Goal: Find specific page/section: Find specific page/section

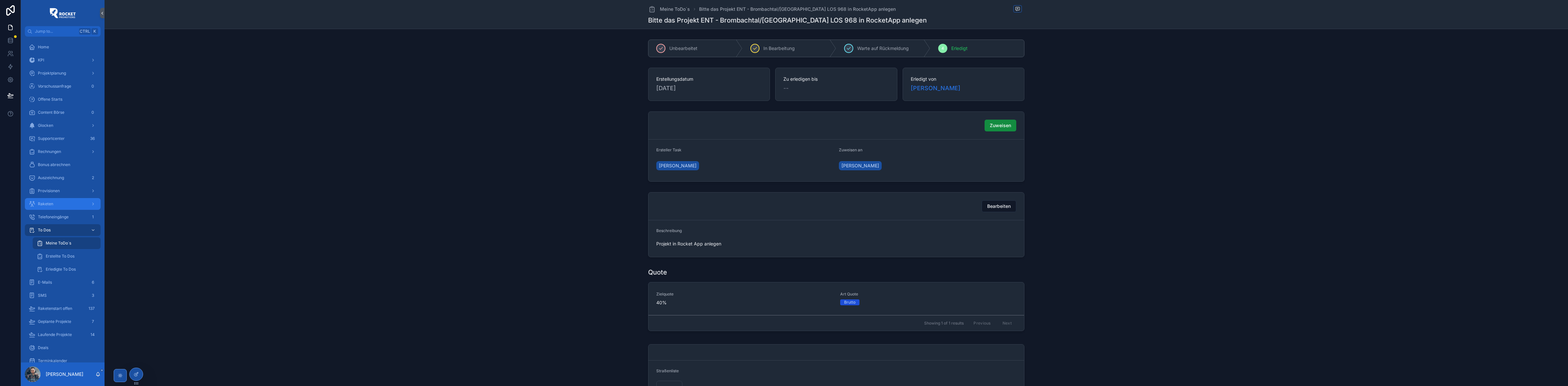
click at [59, 205] on div "Raketen" at bounding box center [63, 203] width 68 height 10
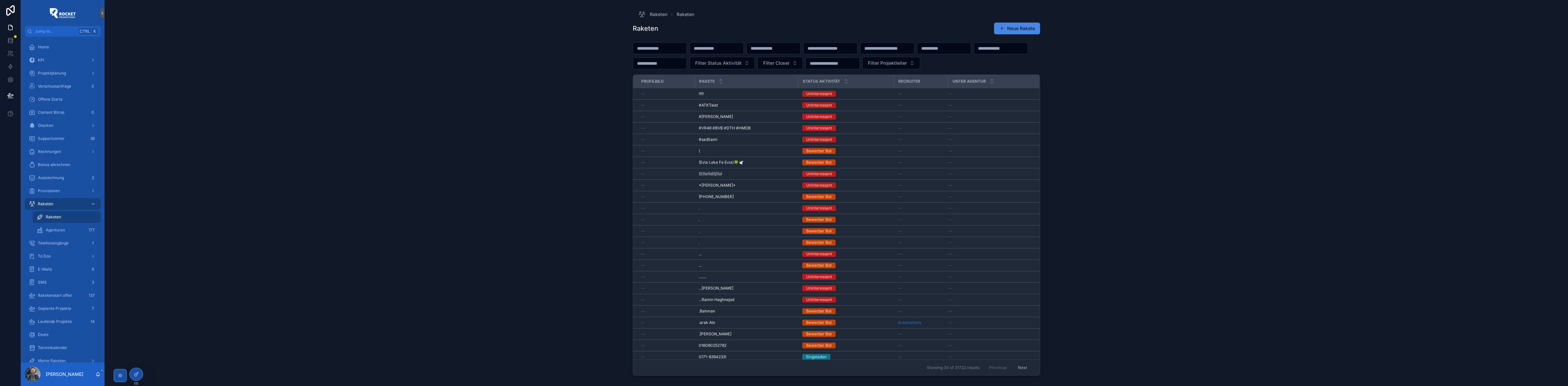
click at [648, 50] on input "scrollable content" at bounding box center [660, 48] width 54 height 9
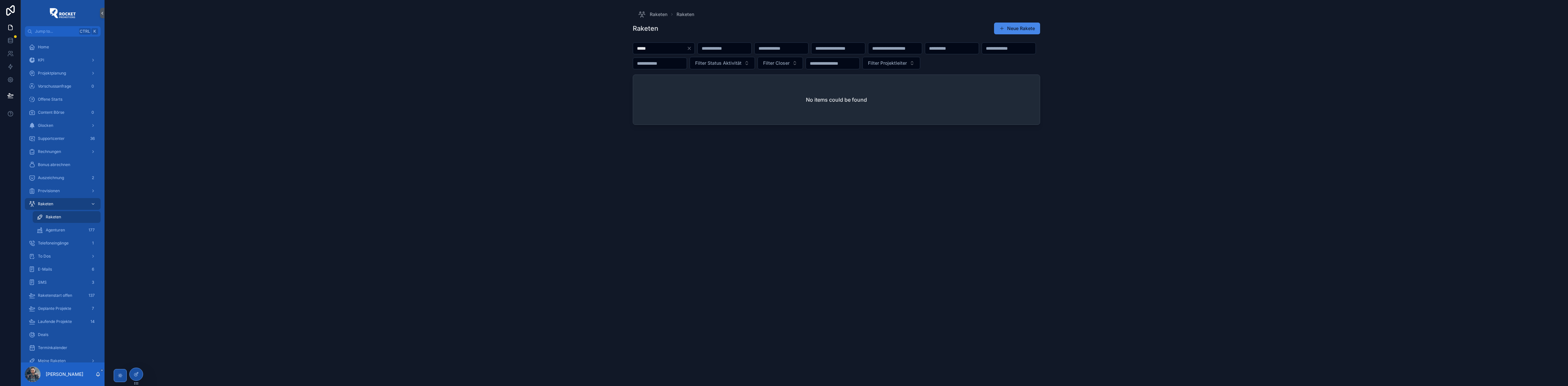
click at [645, 47] on input "*****" at bounding box center [660, 48] width 54 height 9
click at [646, 48] on input "*****" at bounding box center [660, 48] width 54 height 9
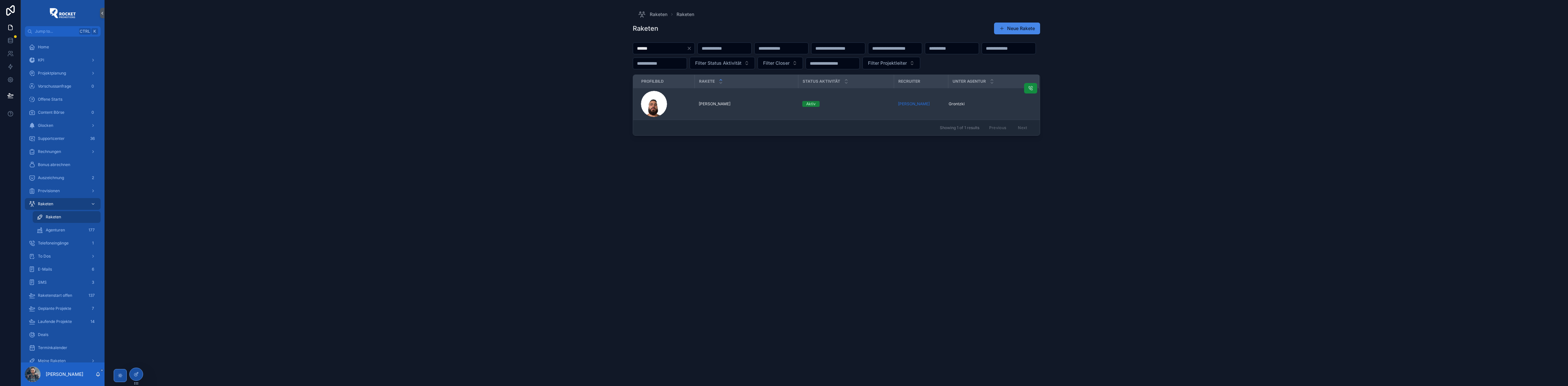
type input "******"
click at [777, 107] on div "[PERSON_NAME] [PERSON_NAME]" at bounding box center [746, 104] width 96 height 5
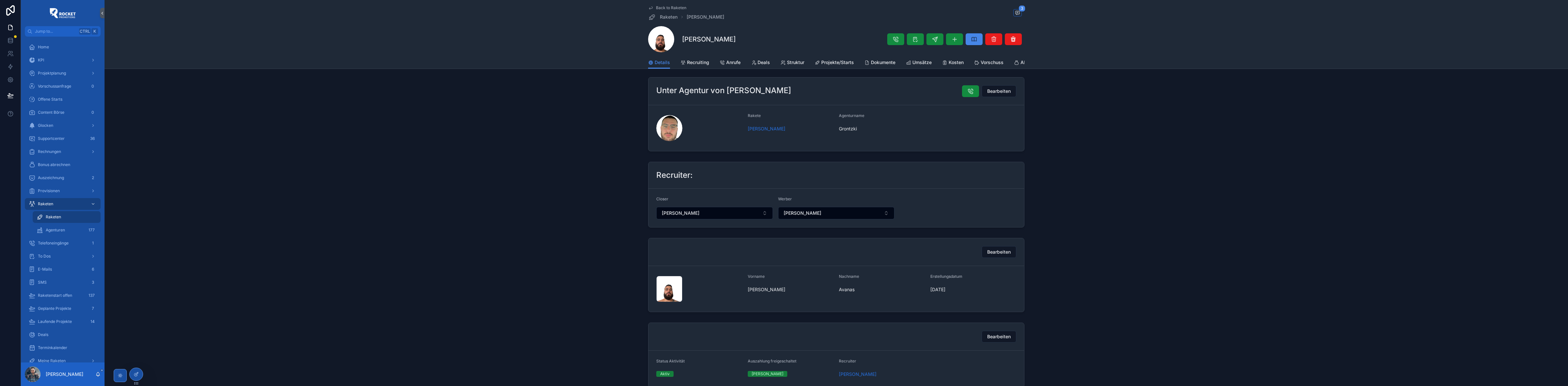
scroll to position [163, 0]
click at [778, 131] on span "[PERSON_NAME]" at bounding box center [766, 127] width 38 height 7
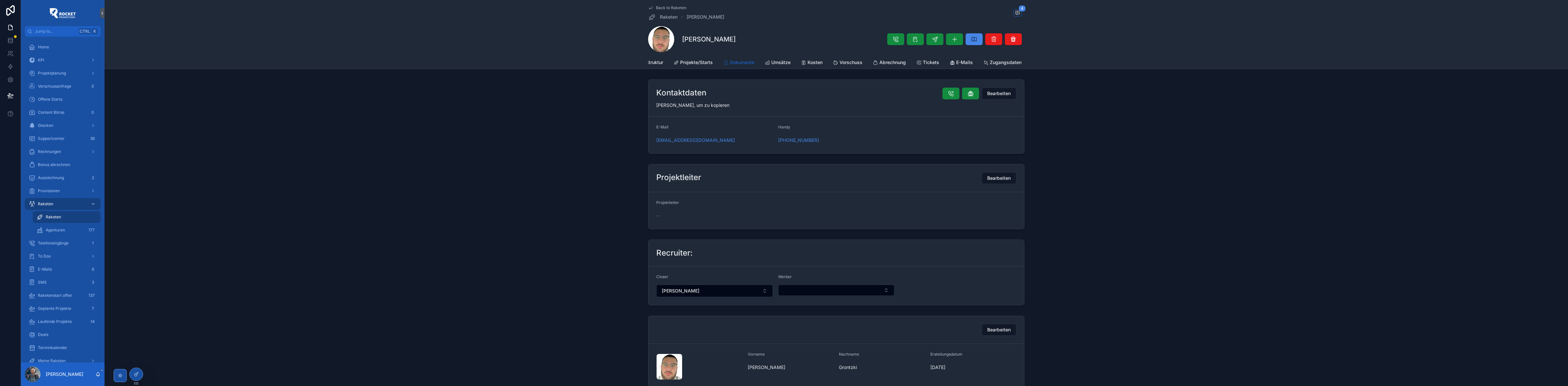
scroll to position [0, 162]
click at [767, 63] on span "Umsätze" at bounding box center [761, 62] width 19 height 7
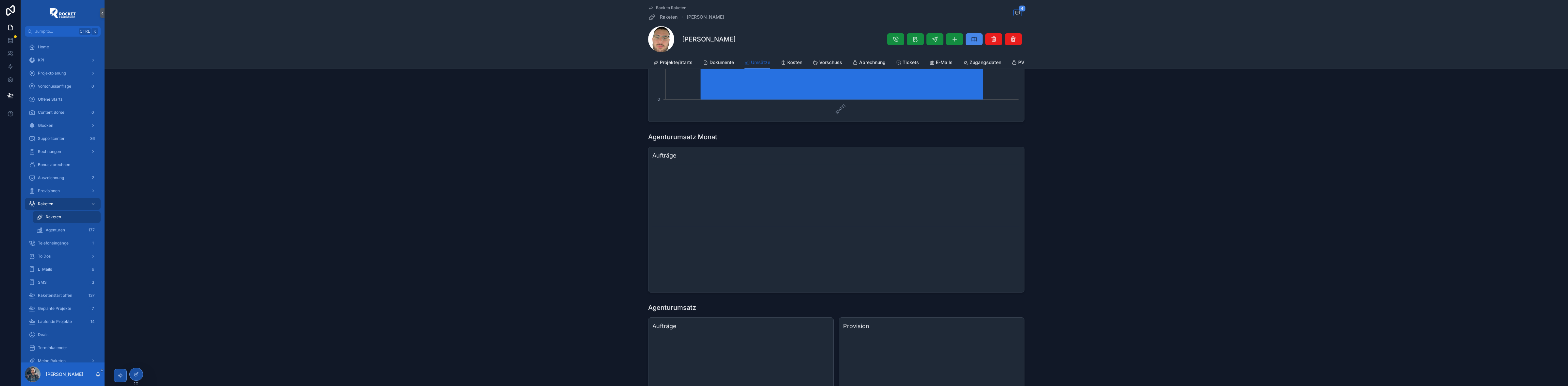
scroll to position [136, 0]
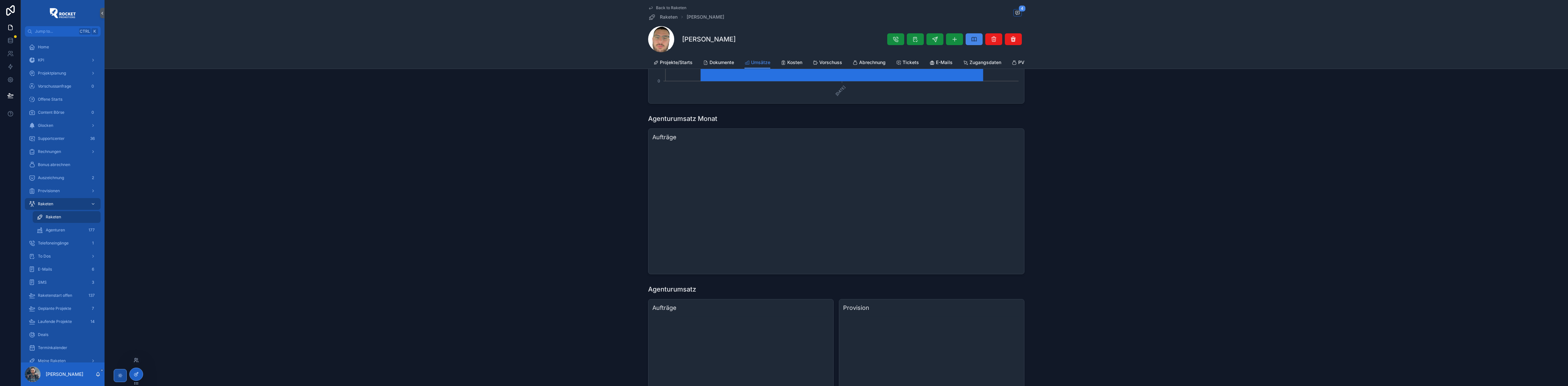
click at [138, 372] on icon at bounding box center [137, 373] width 2 height 2
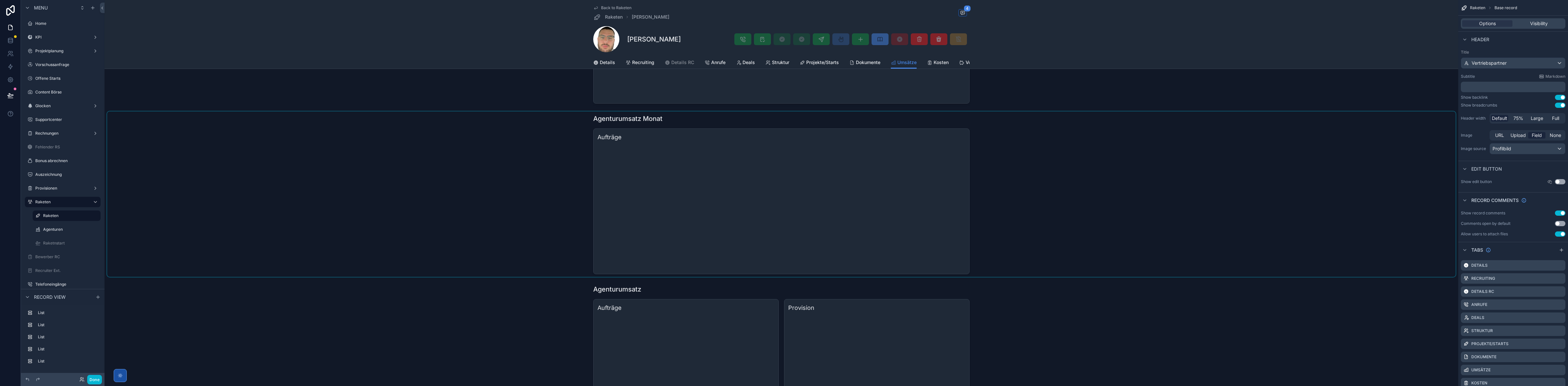
click at [717, 179] on div "scrollable content" at bounding box center [781, 194] width 1348 height 166
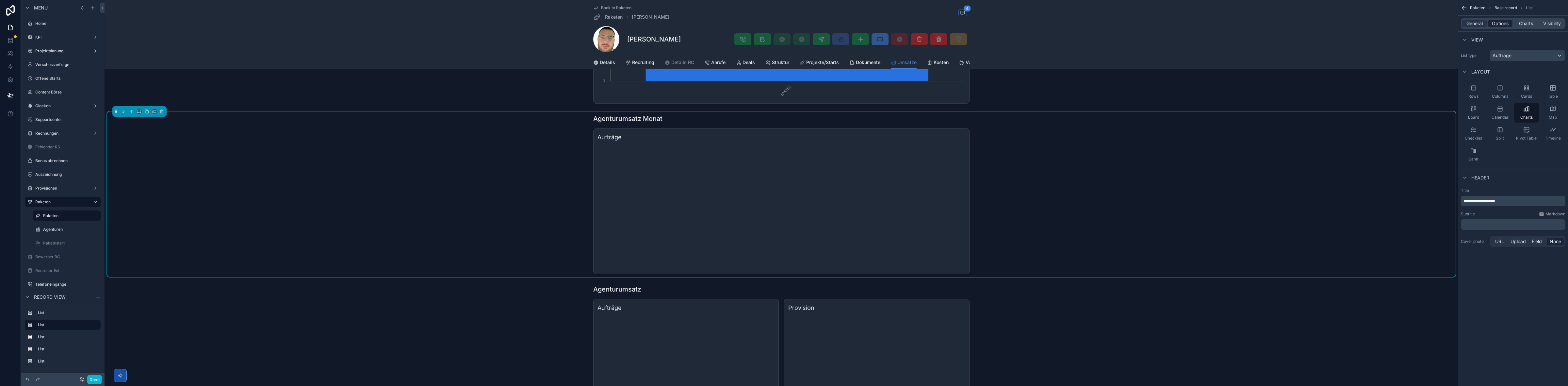
click at [1496, 26] on span "Options" at bounding box center [1500, 23] width 16 height 7
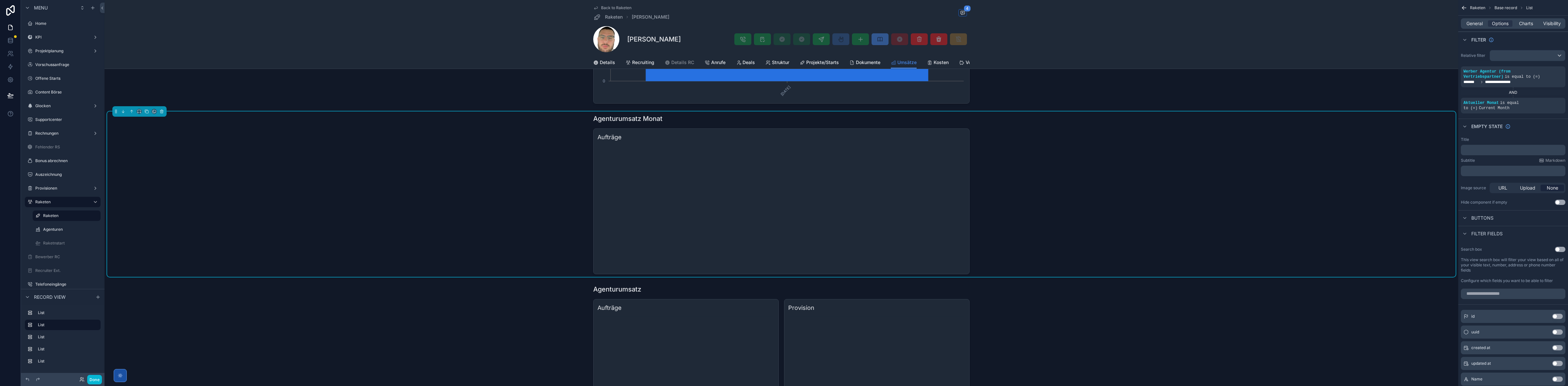
drag, startPoint x: 712, startPoint y: 38, endPoint x: 621, endPoint y: 43, distance: 91.1
click at [621, 43] on div "[PERSON_NAME]" at bounding box center [782, 39] width 376 height 26
copy h1 "[PERSON_NAME]"
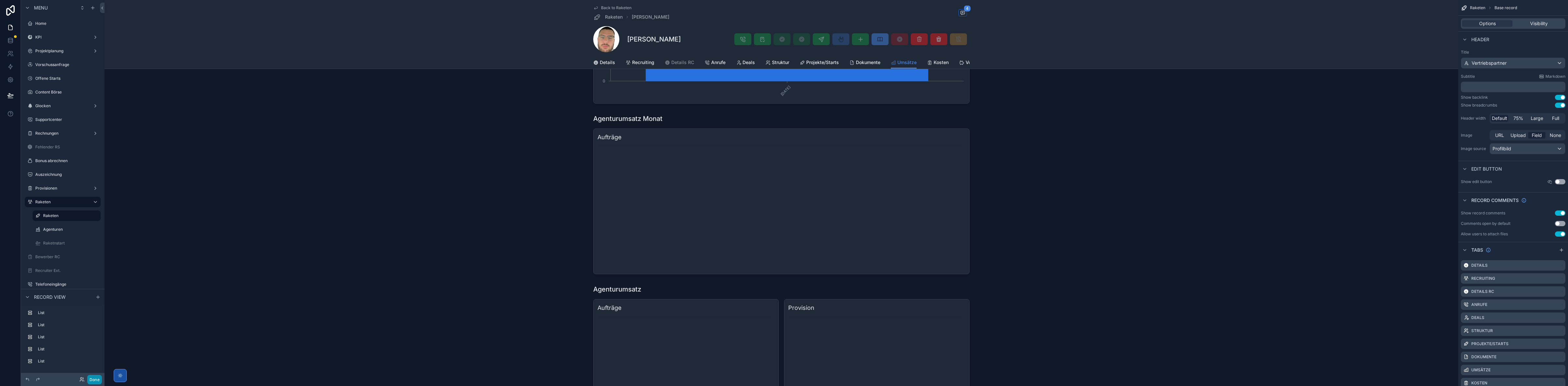
click at [100, 377] on button "Done" at bounding box center [94, 380] width 15 height 10
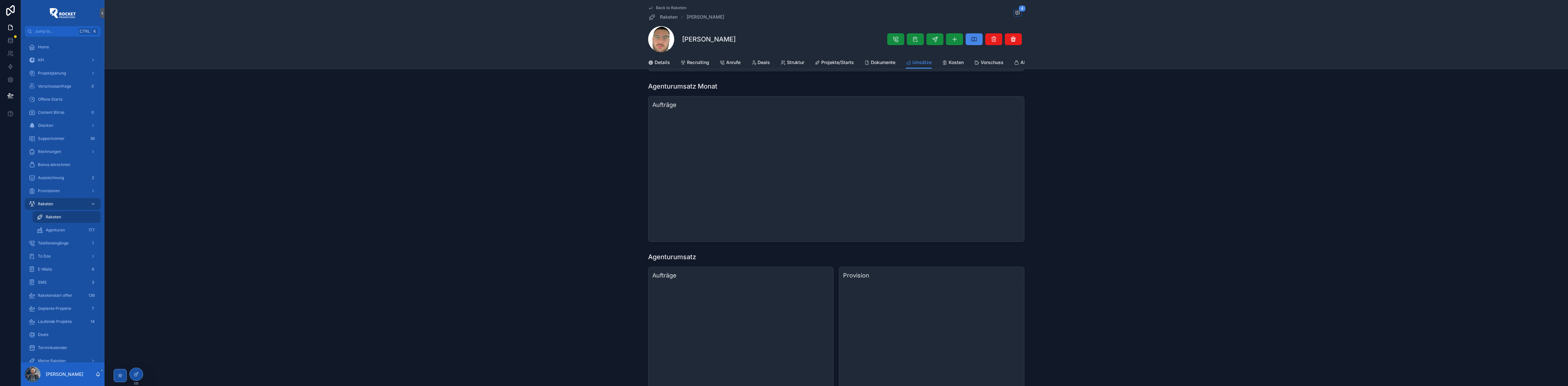
scroll to position [191, 0]
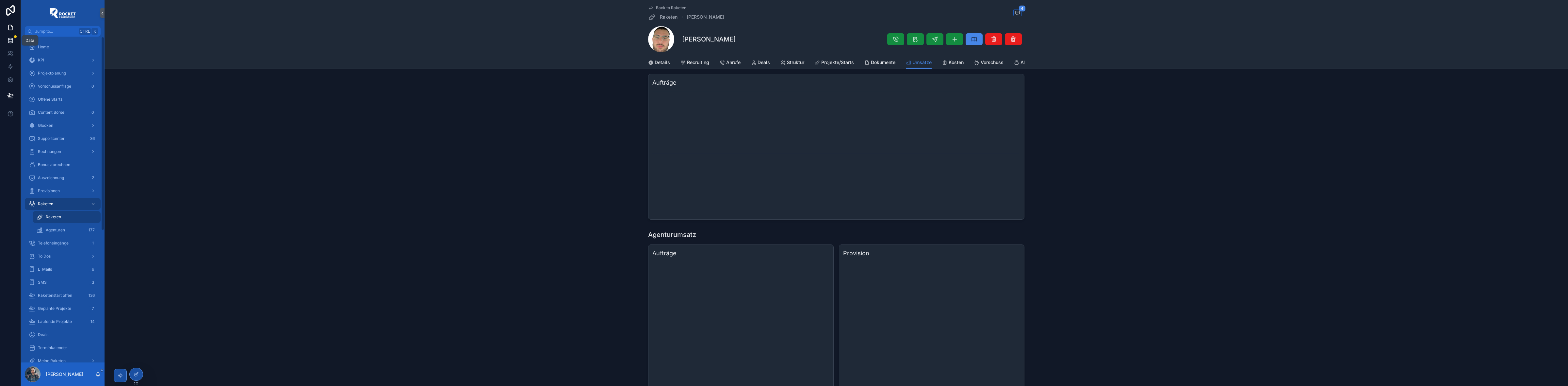
click at [12, 41] on icon at bounding box center [10, 40] width 7 height 7
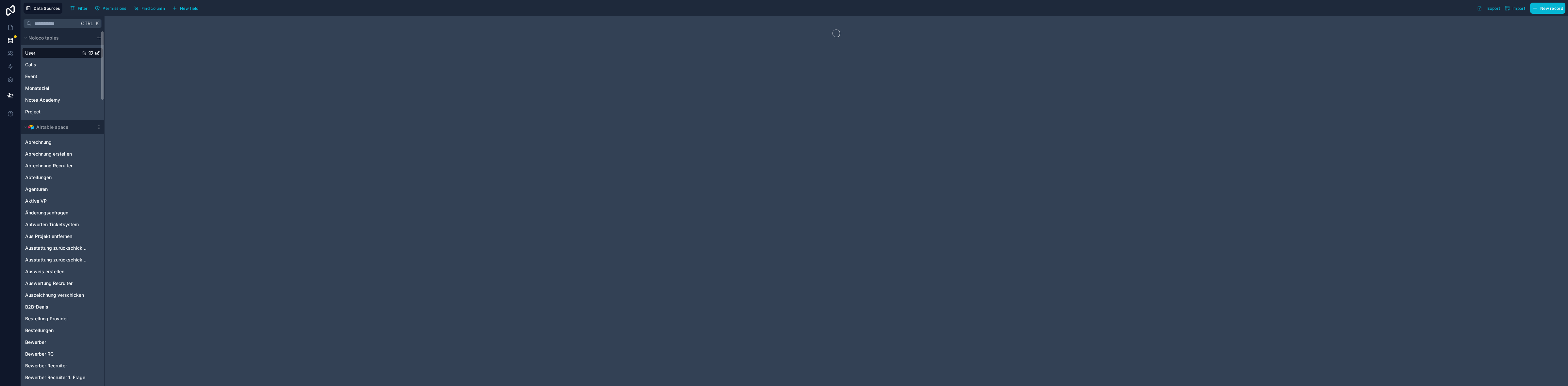
click at [98, 127] on icon "scrollable content" at bounding box center [99, 127] width 5 height 5
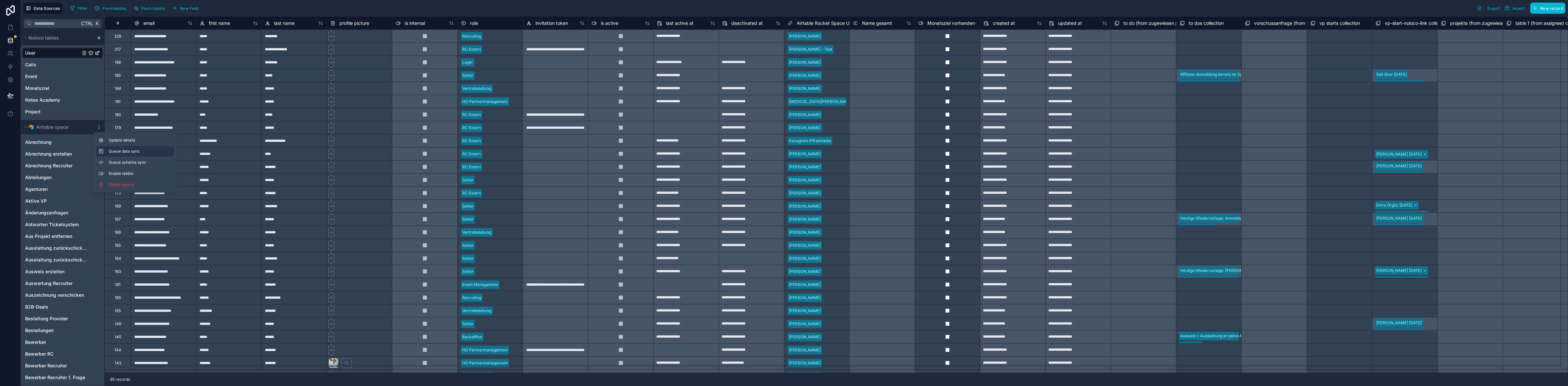
click at [130, 151] on span "Queue data sync" at bounding box center [132, 151] width 47 height 5
click at [129, 160] on span "Queue schema sync" at bounding box center [132, 162] width 47 height 5
click at [15, 28] on link at bounding box center [10, 27] width 21 height 13
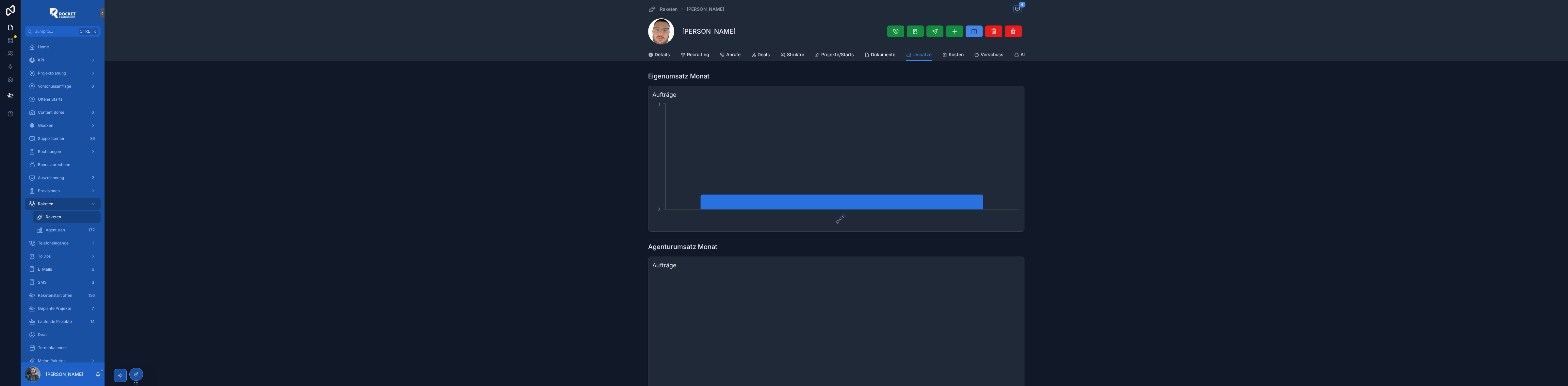
click at [547, 189] on div "Eigenumsatz Monat Aufträge [DATE] 0 1" at bounding box center [836, 152] width 1458 height 166
